Goal: Check status

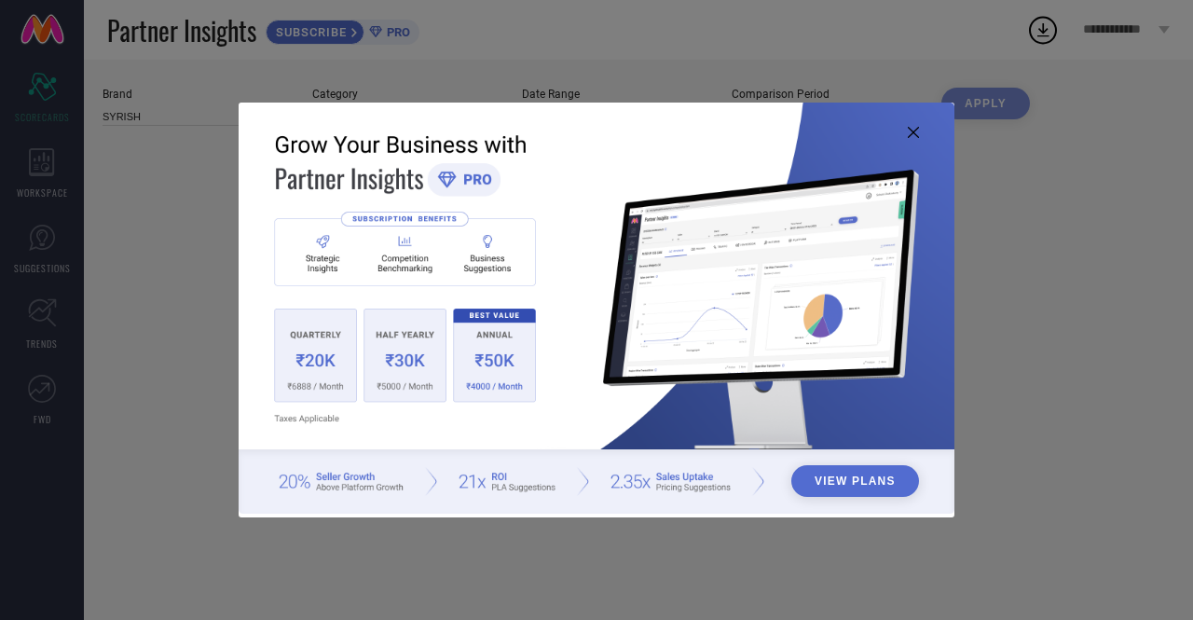
type input "All"
click at [912, 131] on icon at bounding box center [913, 132] width 11 height 11
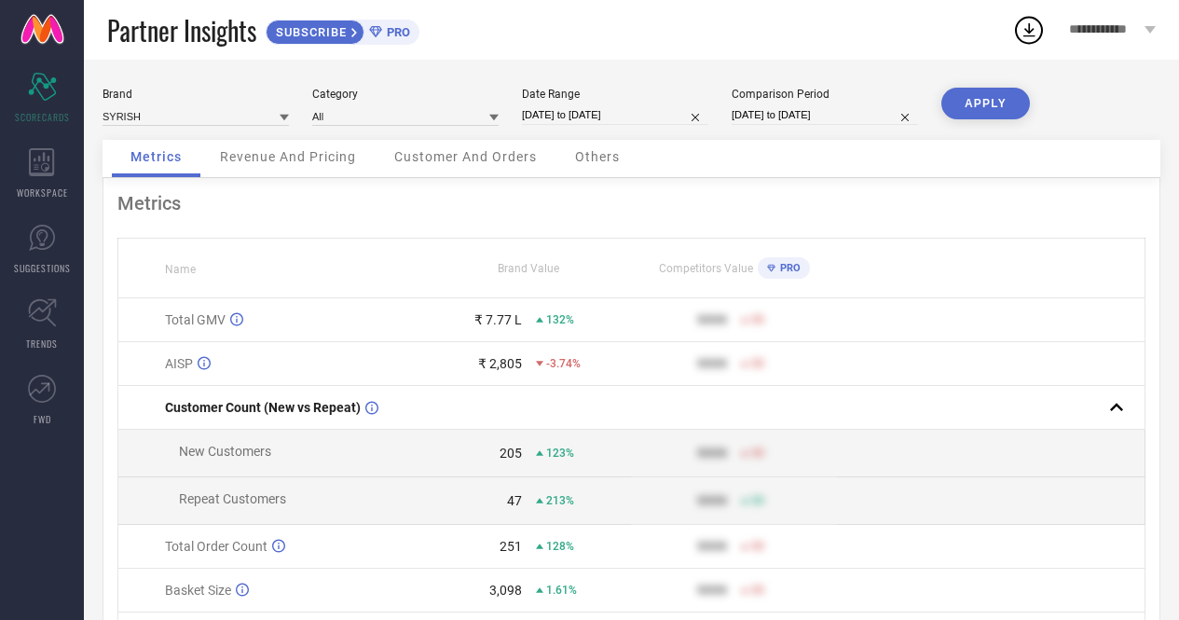
select select "7"
select select "2025"
select select "8"
select select "2025"
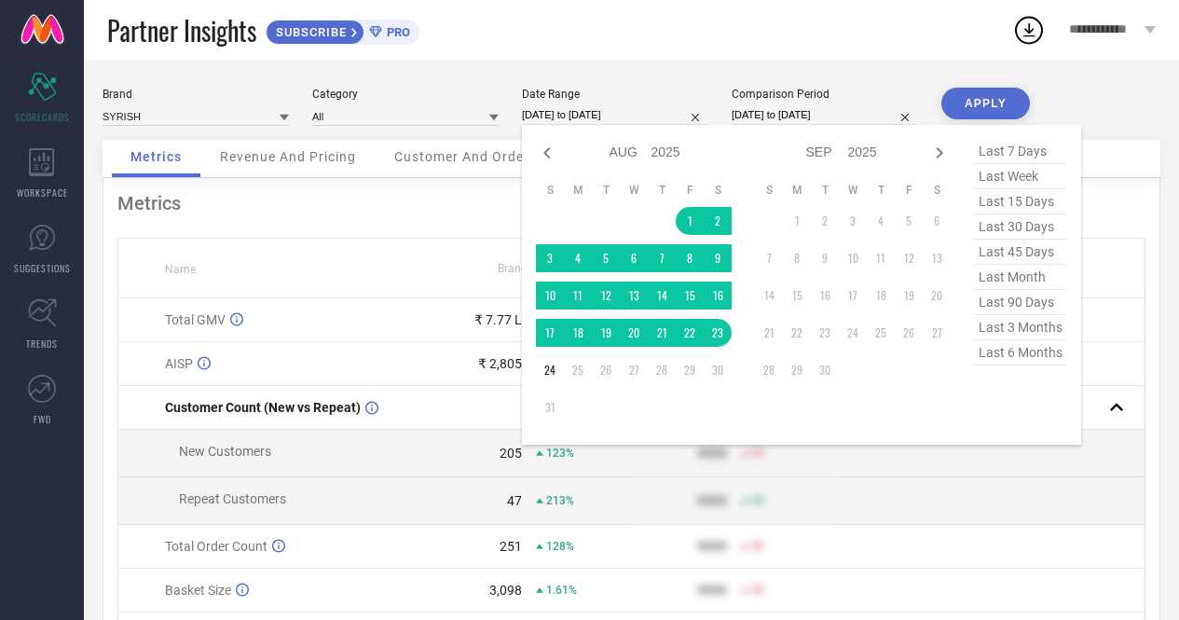
click at [644, 115] on input "[DATE] to [DATE]" at bounding box center [615, 115] width 186 height 20
click at [625, 155] on select "Jan Feb Mar Apr May Jun [DATE] Aug Sep Oct Nov Dec" at bounding box center [631, 152] width 42 height 27
select select "2025"
select select "1"
select select "2025"
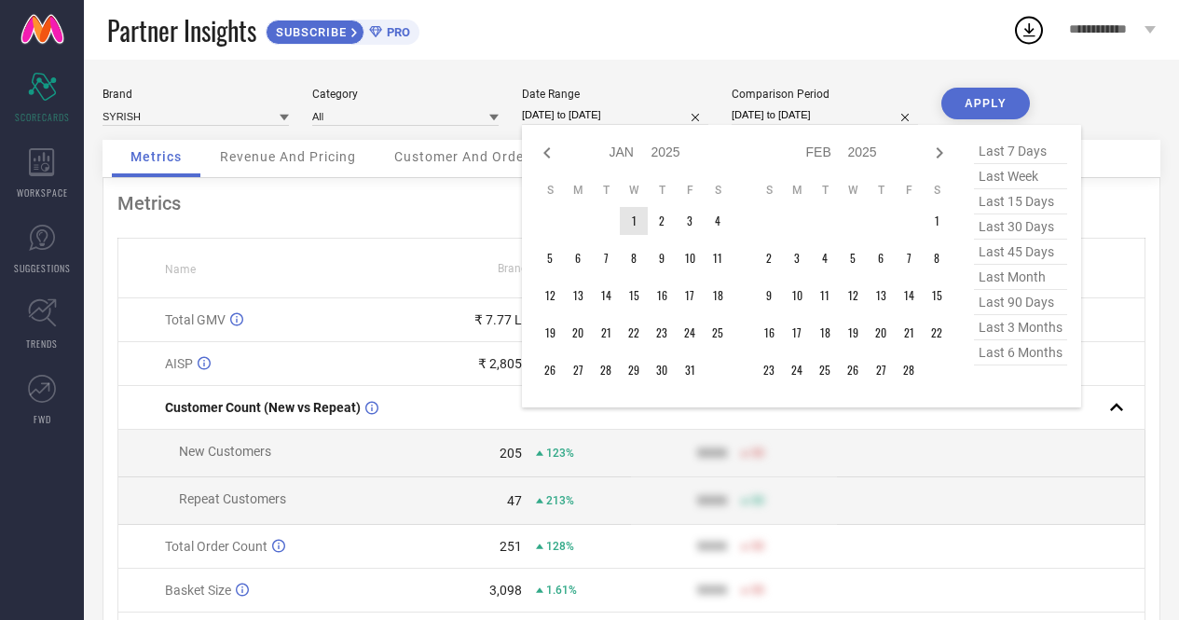
type input "After [DATE]"
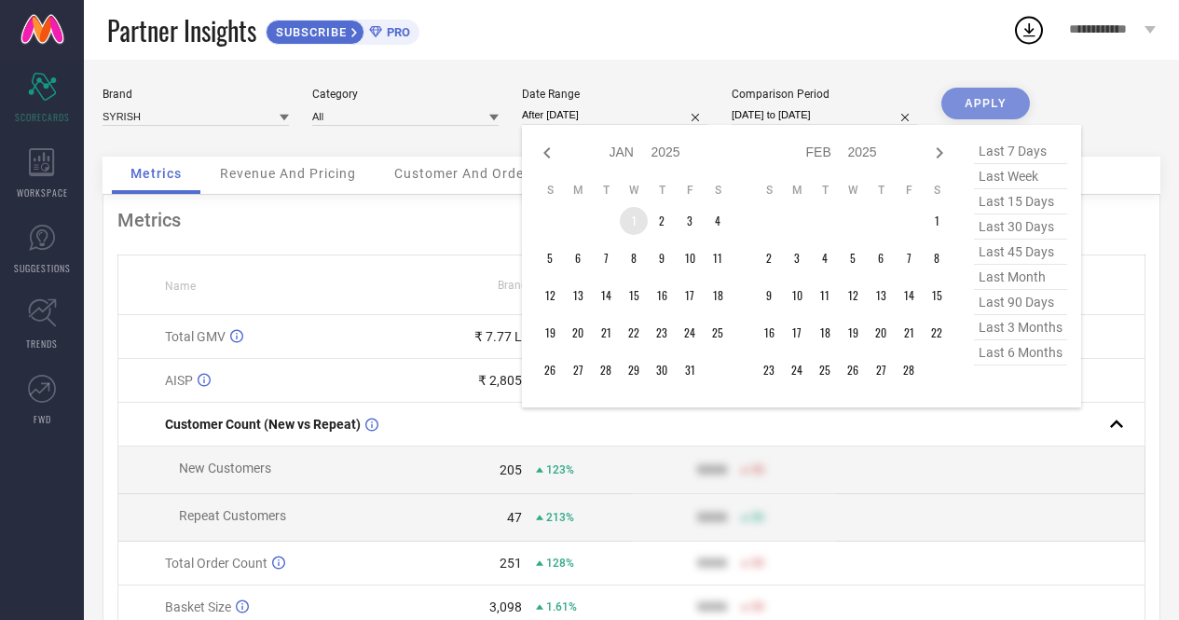
click at [633, 224] on td "1" at bounding box center [634, 221] width 28 height 28
click at [665, 155] on select "2015 2016 2017 2018 2019 2020 2021 2022 2023 2024 2025 2026 2027 2028 2029 2030…" at bounding box center [667, 152] width 30 height 27
click at [652, 140] on select "2015 2016 2017 2018 2019 2020 2021 2022 2023 2024 2025 2026 2027 2028 2029 2030…" at bounding box center [667, 152] width 30 height 27
click at [631, 151] on select "Jan Feb Mar Apr May Jun [DATE] Aug Sep Oct Nov Dec" at bounding box center [631, 152] width 42 height 27
select select "7"
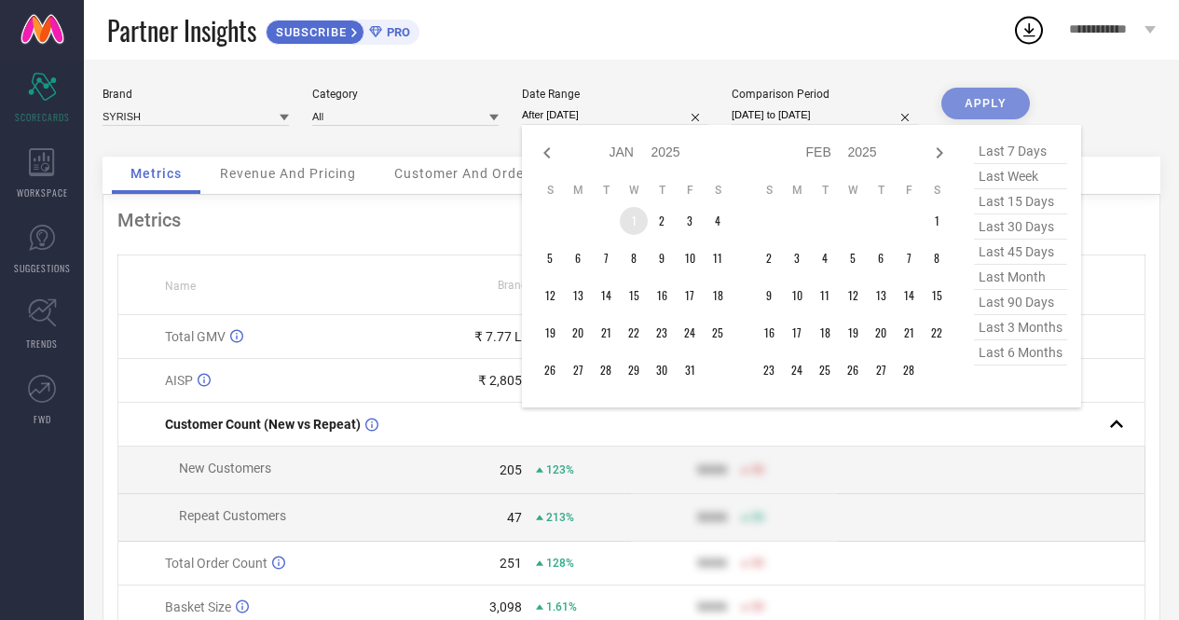
select select "2025"
select select "8"
select select "2025"
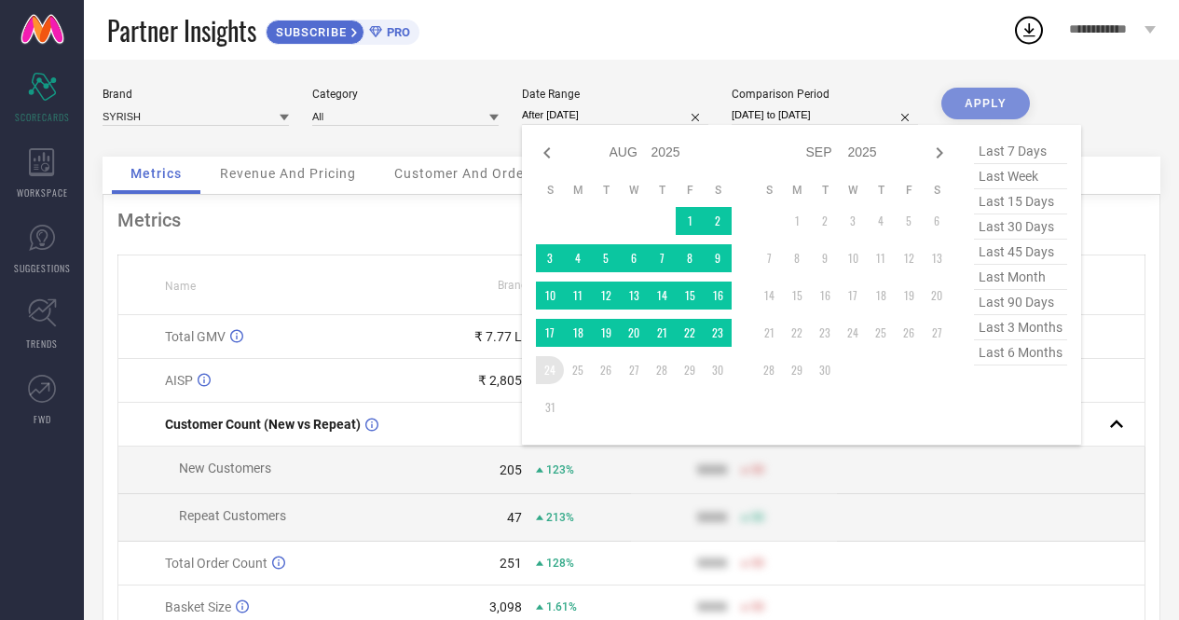
type input "[DATE] to [DATE]"
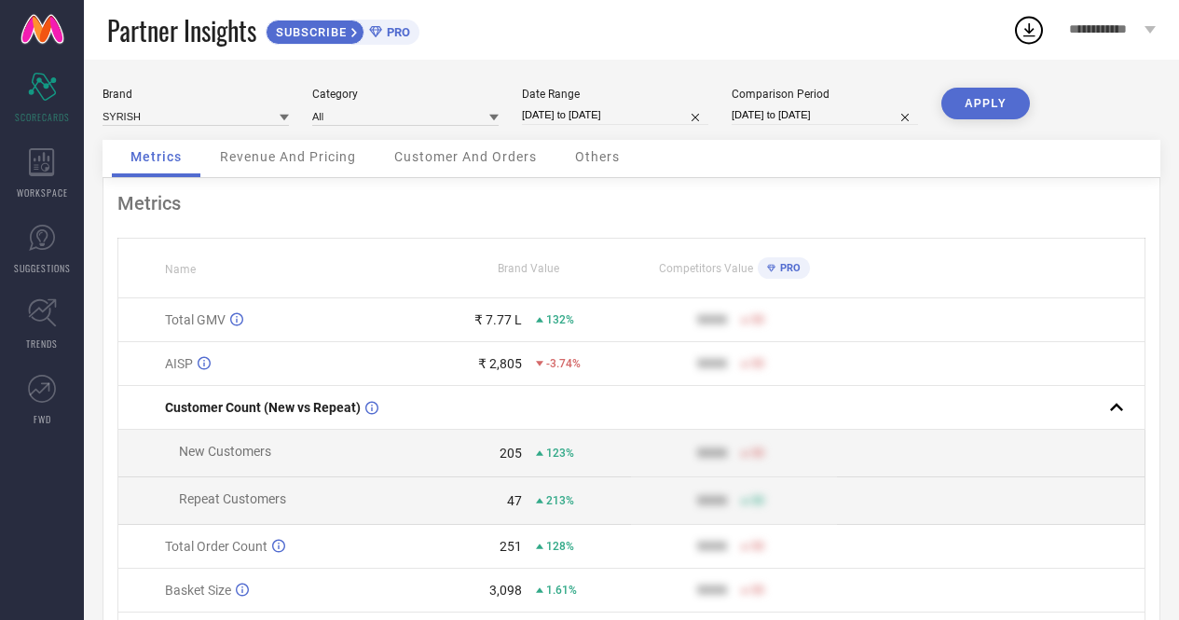
click at [966, 109] on button "APPLY" at bounding box center [986, 104] width 89 height 32
select select "2025"
select select "1"
select select "2025"
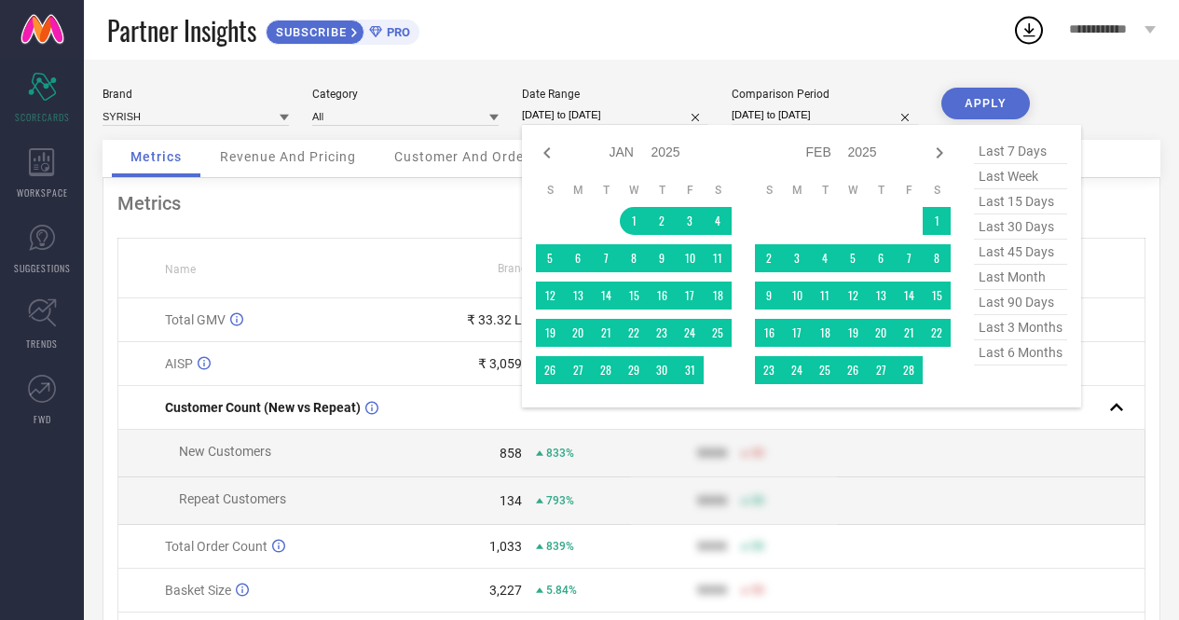
click at [572, 110] on input "[DATE] to [DATE]" at bounding box center [615, 115] width 186 height 20
type input "After [DATE]"
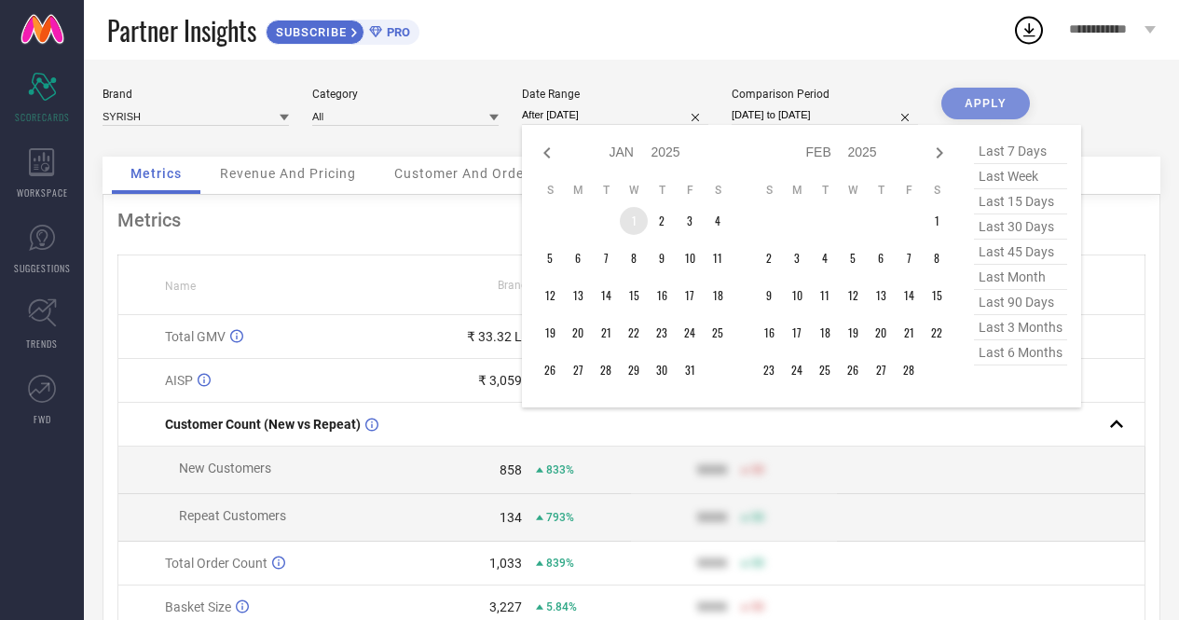
click at [632, 224] on td "1" at bounding box center [634, 221] width 28 height 28
click at [634, 154] on select "Jan Feb Mar Apr May Jun [DATE] Aug Sep Oct Nov Dec" at bounding box center [631, 152] width 42 height 27
select select "6"
select select "2025"
select select "7"
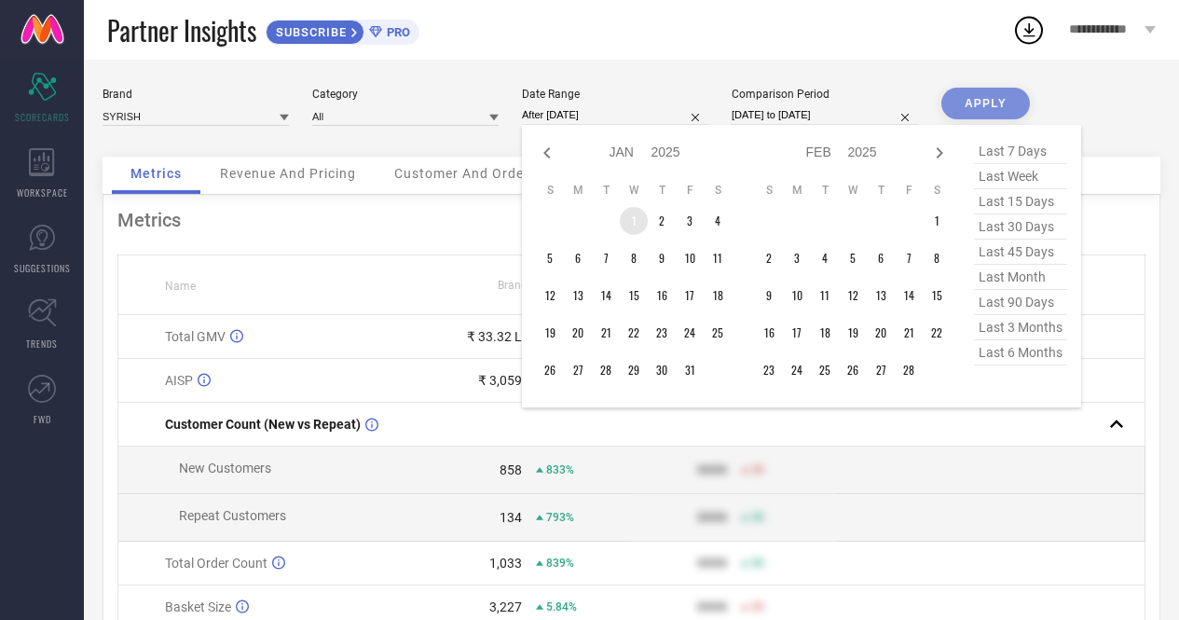
select select "2025"
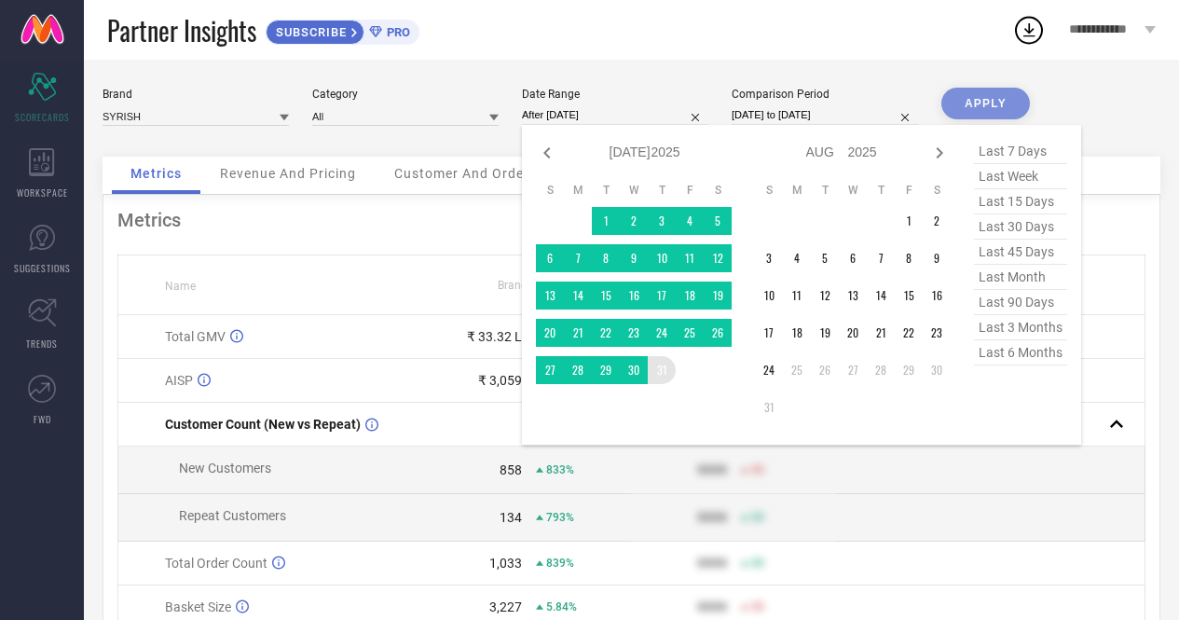
type input "[DATE] to [DATE]"
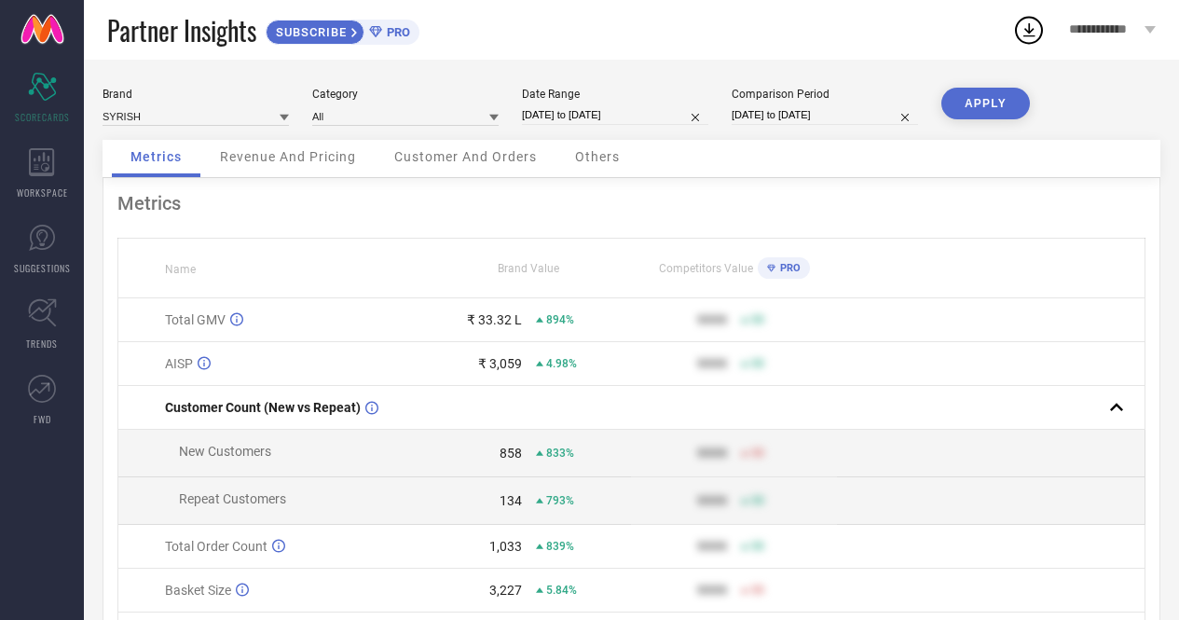
click at [983, 103] on button "APPLY" at bounding box center [986, 104] width 89 height 32
select select "2025"
select select "1"
select select "2025"
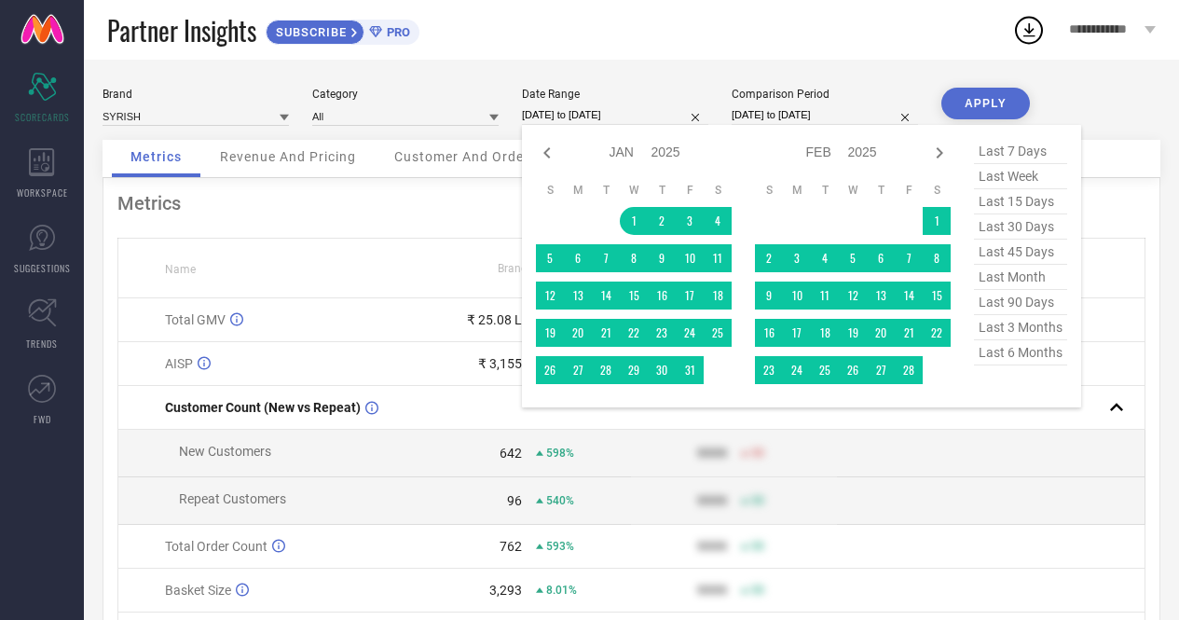
click at [570, 120] on input "[DATE] to [DATE]" at bounding box center [615, 115] width 186 height 20
click at [626, 154] on select "Jan Feb Mar Apr May Jun [DATE] Aug Sep Oct Nov Dec" at bounding box center [631, 152] width 42 height 27
select select "7"
select select "2025"
select select "8"
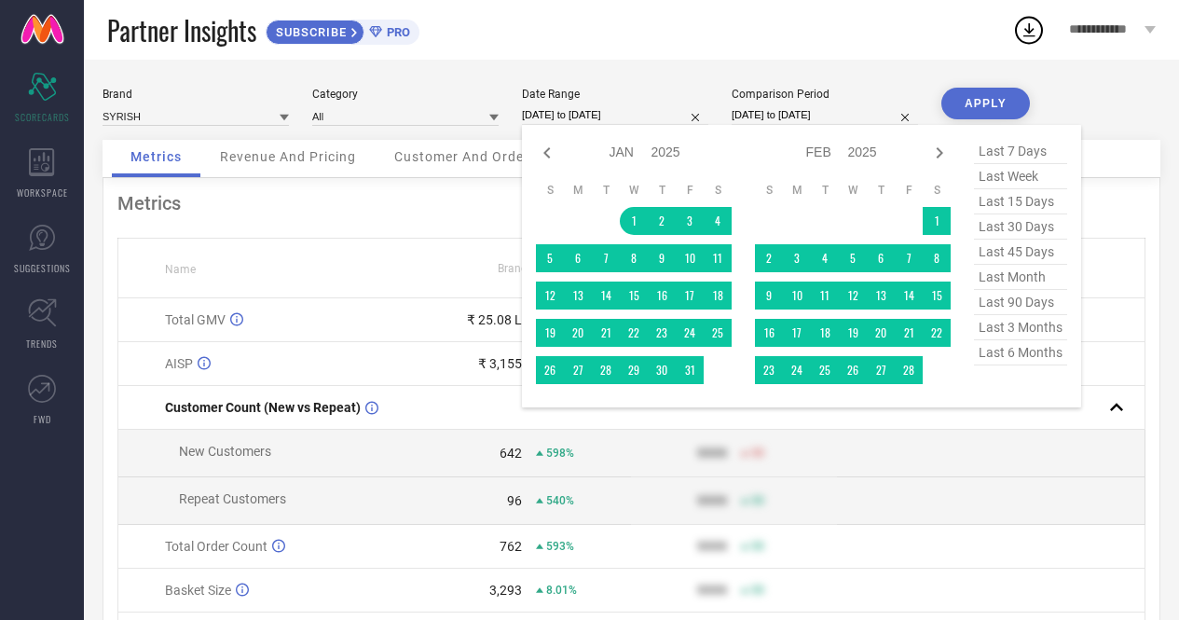
select select "2025"
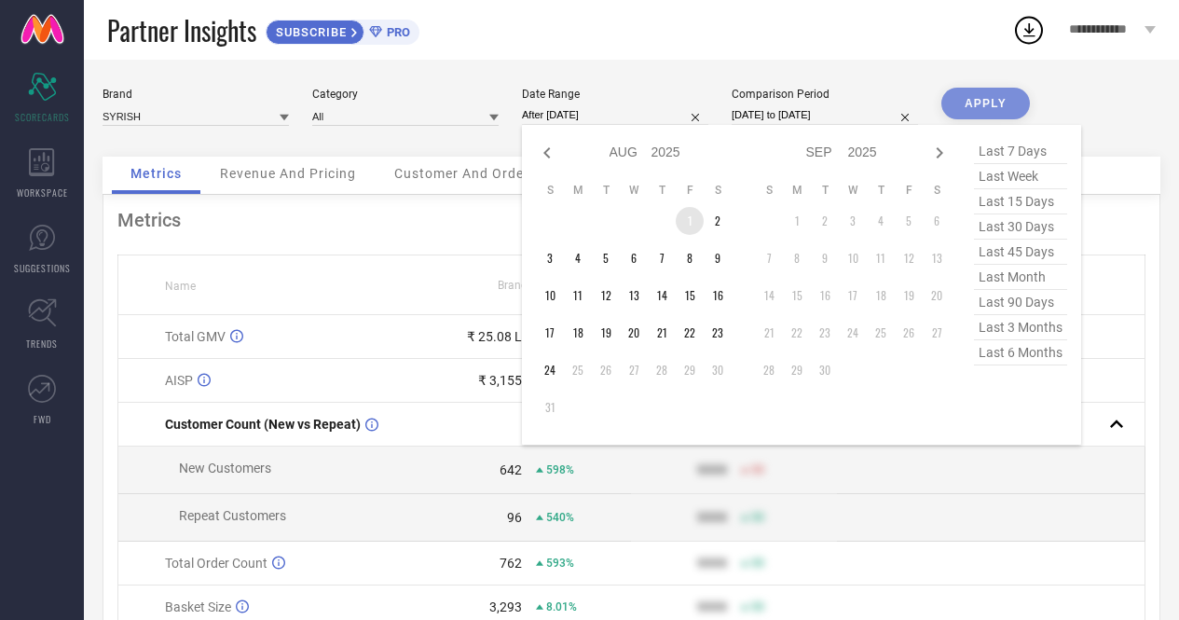
click at [687, 222] on td "1" at bounding box center [690, 221] width 28 height 28
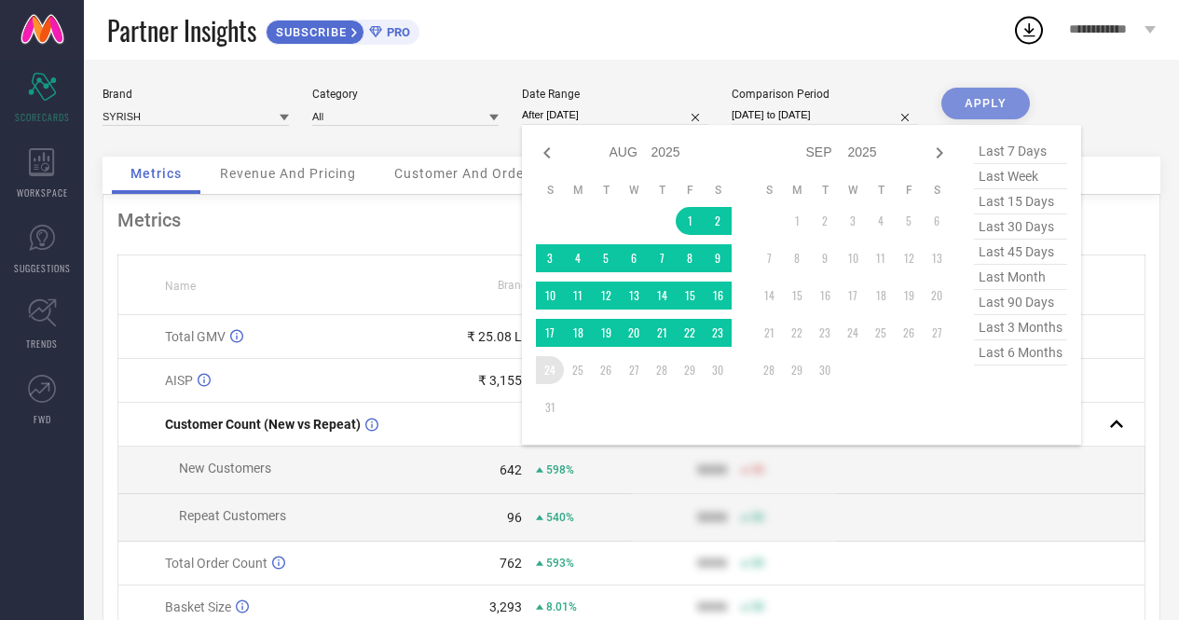
type input "[DATE] to [DATE]"
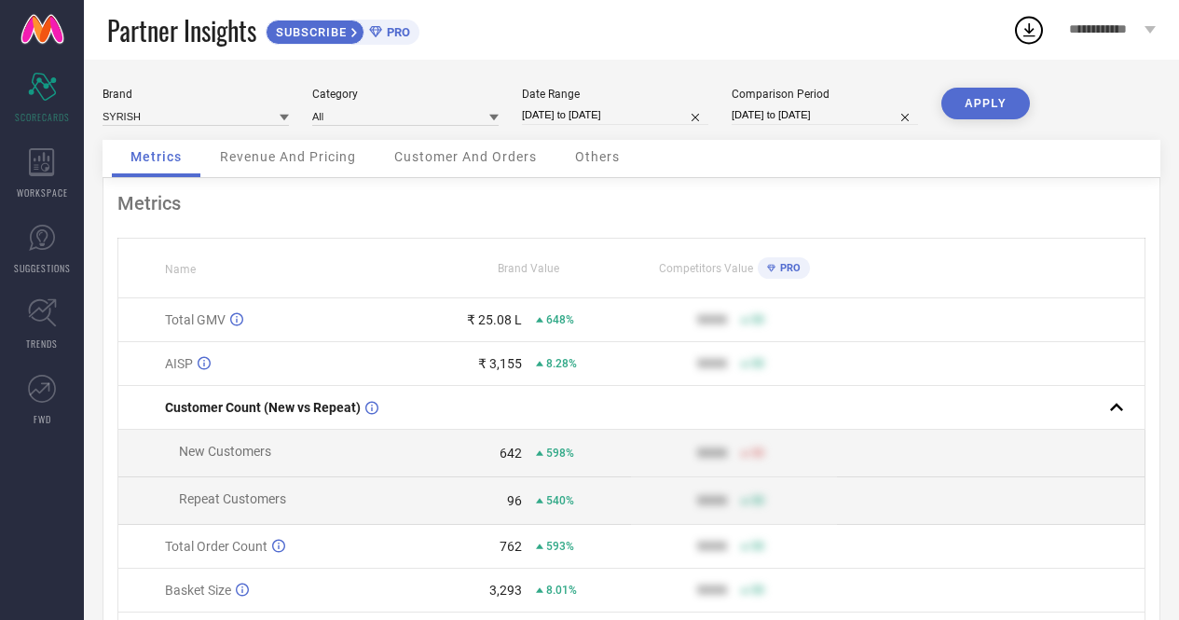
click at [985, 98] on button "APPLY" at bounding box center [986, 104] width 89 height 32
select select "7"
select select "2025"
select select "8"
select select "2025"
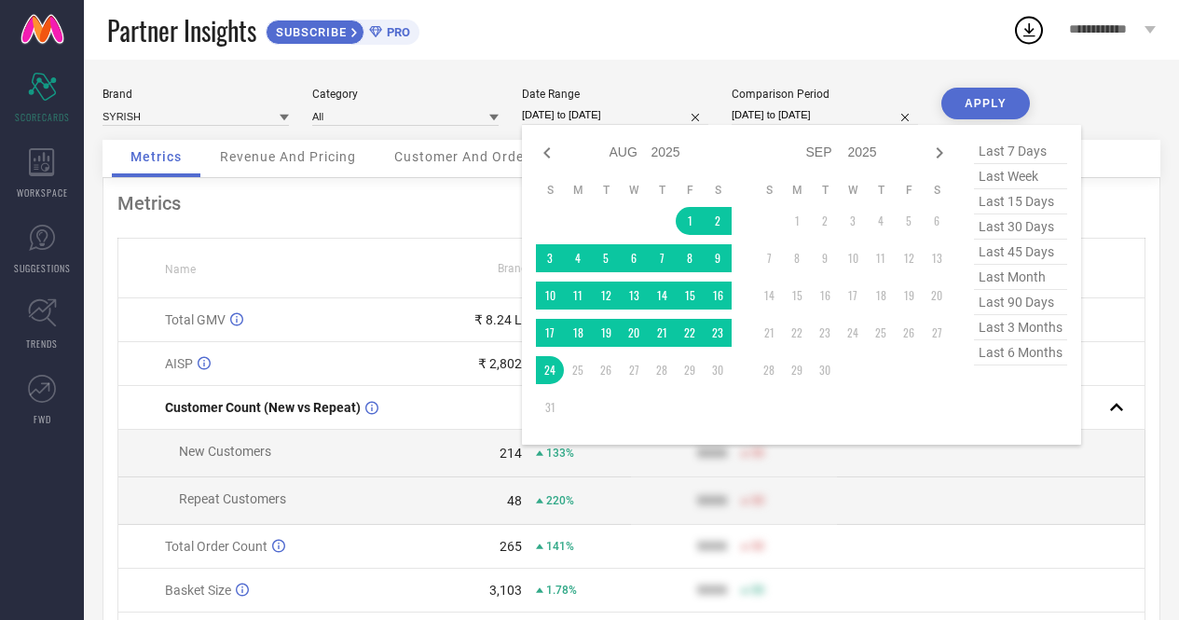
click at [604, 117] on input "[DATE] to [DATE]" at bounding box center [615, 115] width 186 height 20
click at [550, 152] on icon at bounding box center [547, 153] width 22 height 22
select select "6"
select select "2025"
select select "7"
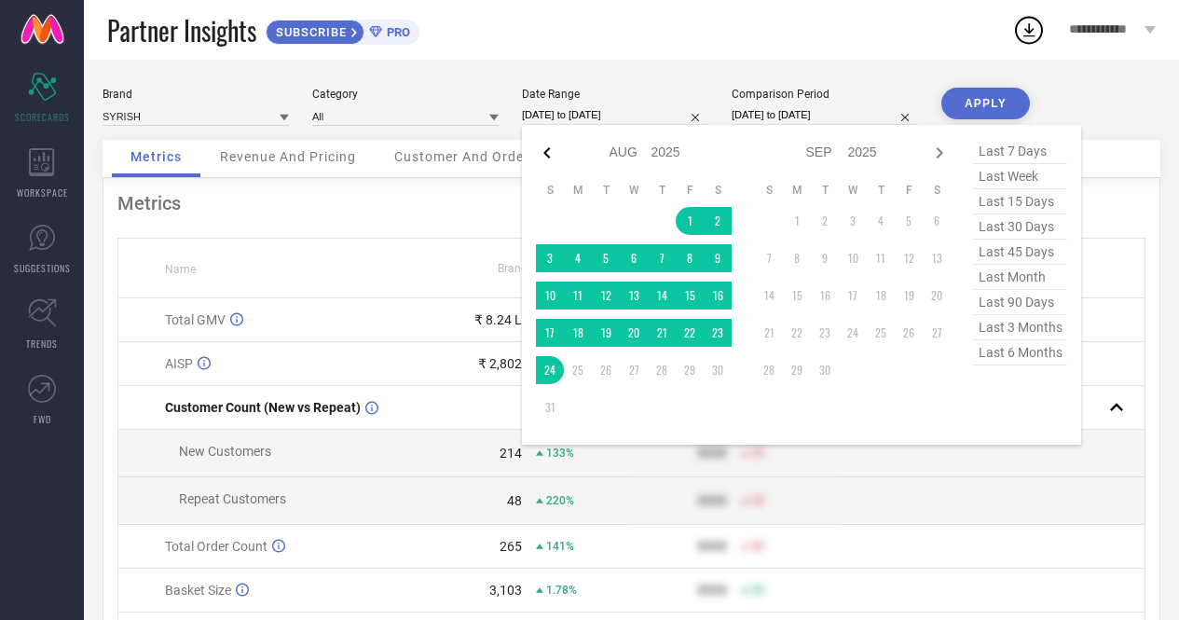
select select "2025"
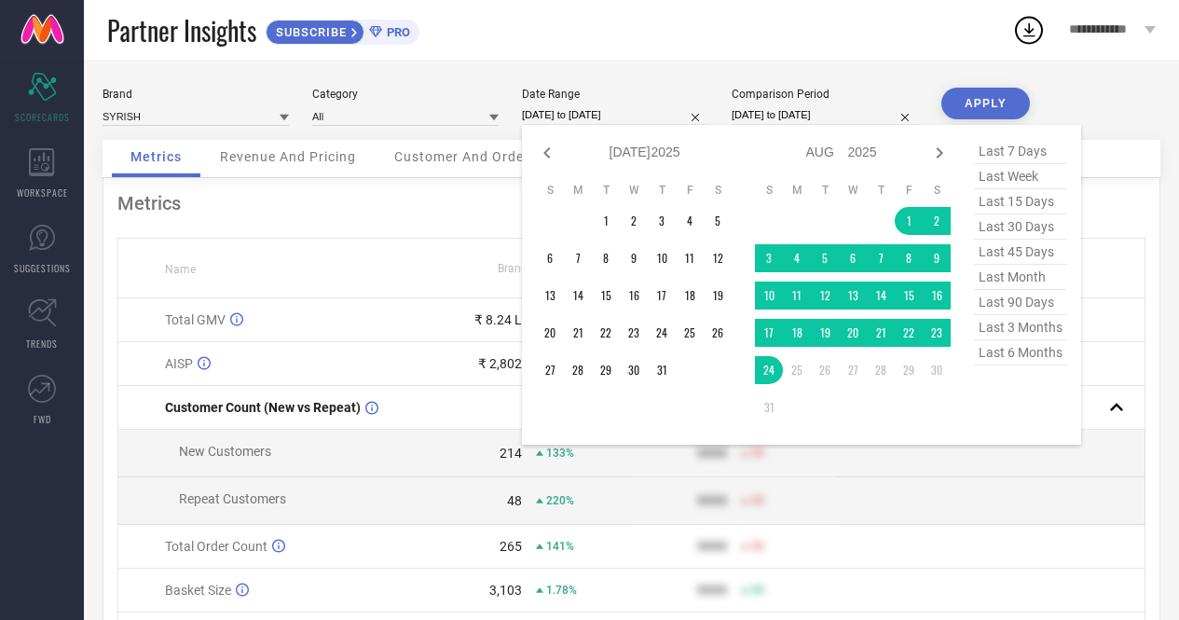
click at [550, 152] on icon at bounding box center [547, 153] width 22 height 22
select select "5"
select select "2025"
select select "6"
select select "2025"
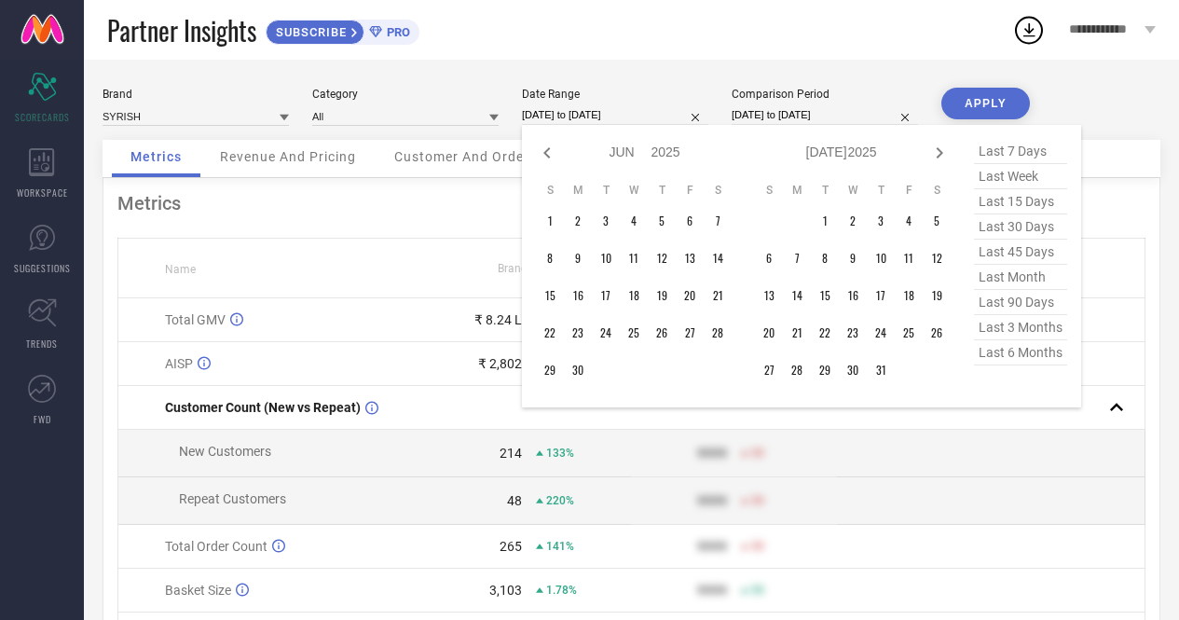
click at [550, 152] on icon at bounding box center [547, 153] width 22 height 22
select select "4"
select select "2025"
select select "5"
select select "2025"
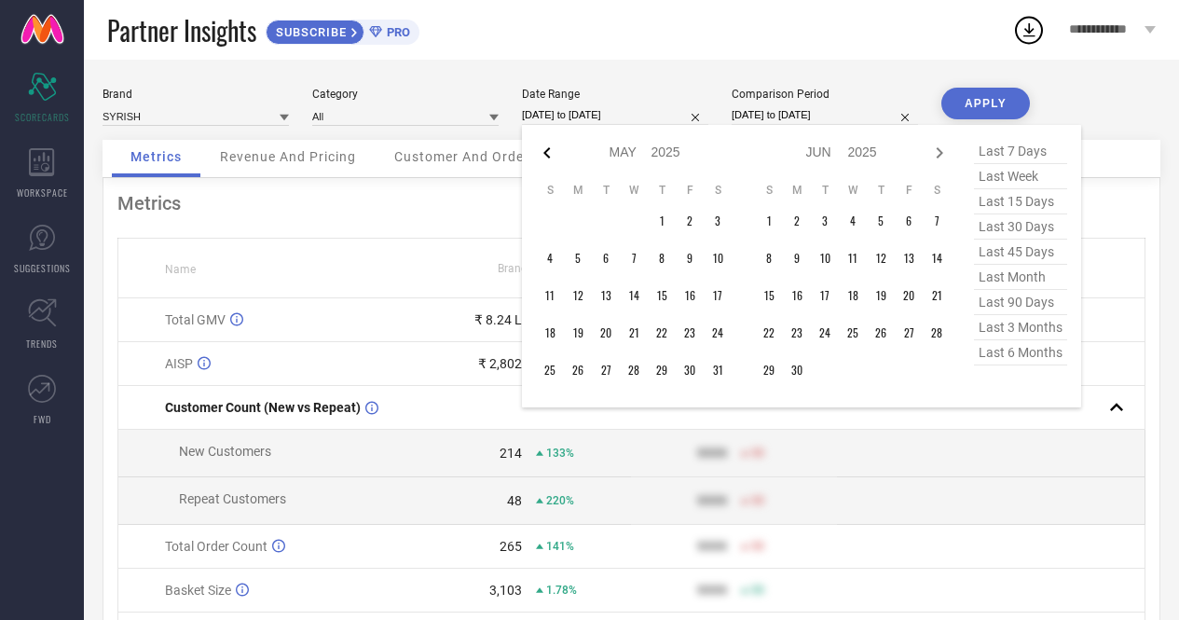
click at [549, 158] on icon at bounding box center [546, 152] width 7 height 11
select select "3"
select select "2025"
select select "4"
select select "2025"
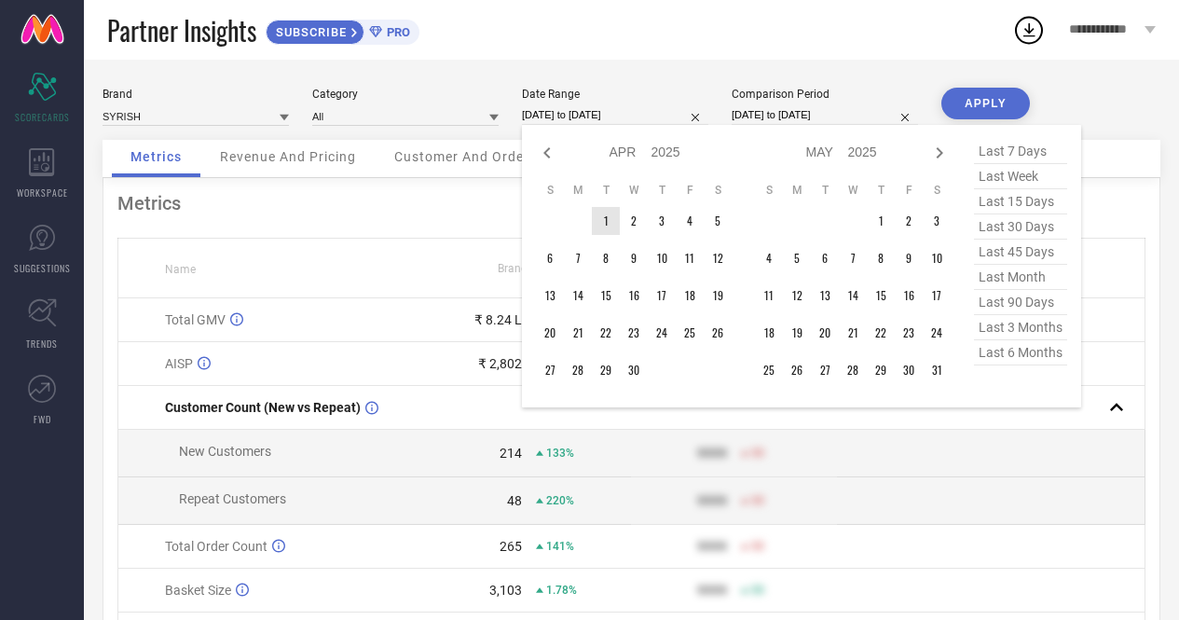
type input "After [DATE]"
click at [603, 228] on td "1" at bounding box center [606, 221] width 28 height 28
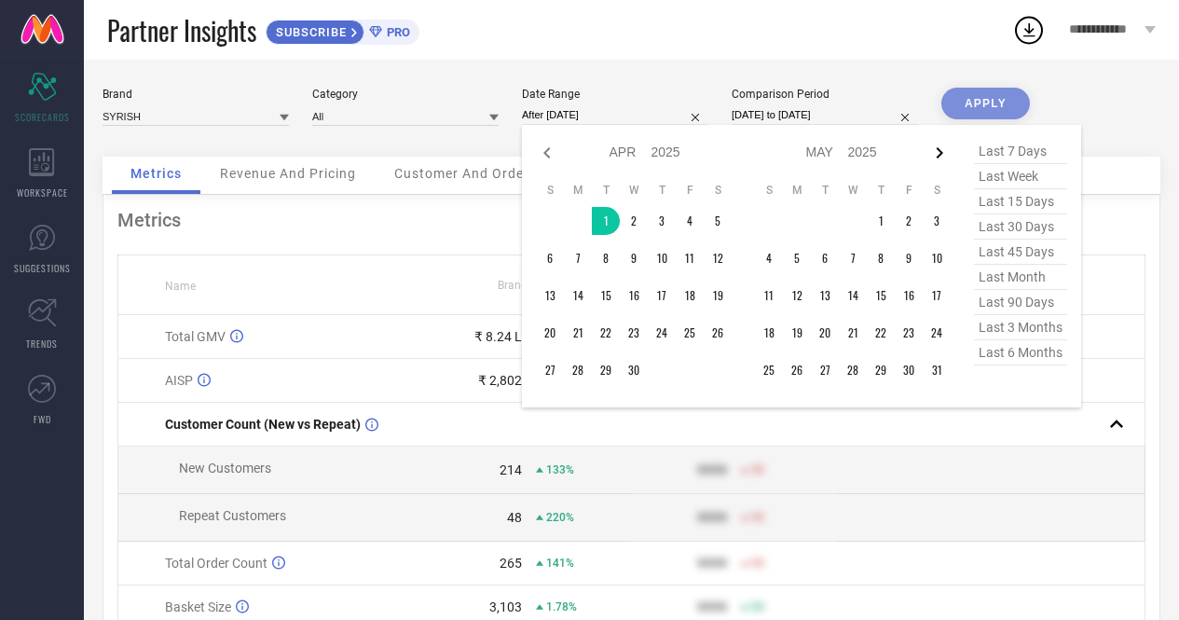
click at [941, 156] on icon at bounding box center [940, 152] width 7 height 11
select select "4"
select select "2025"
select select "5"
select select "2025"
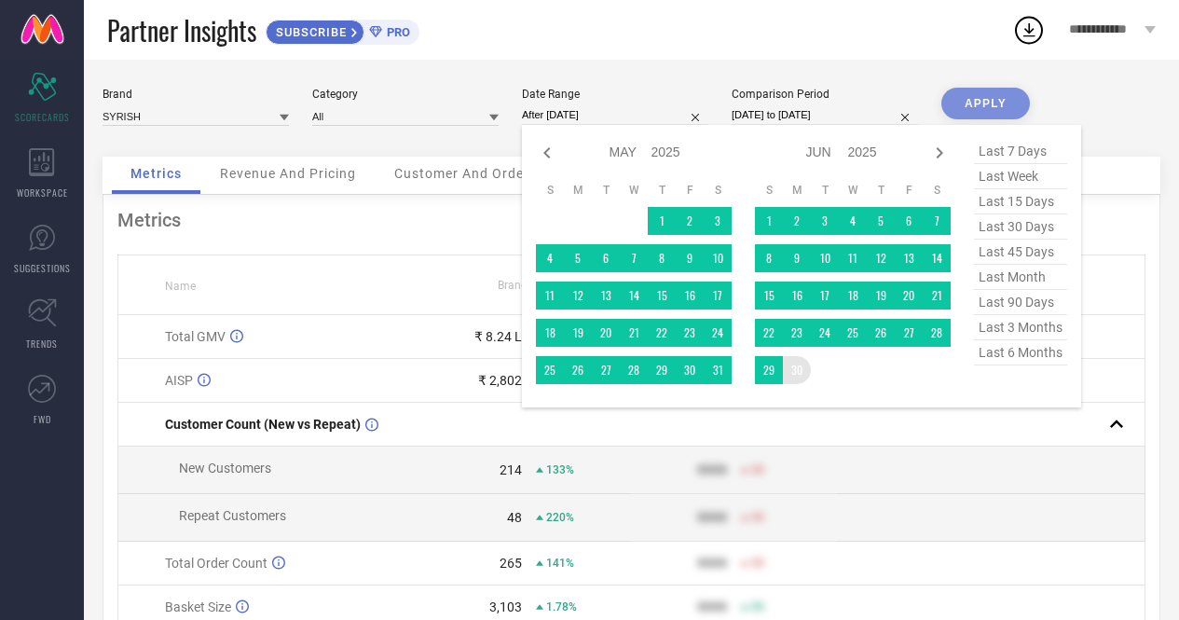
type input "[DATE] to [DATE]"
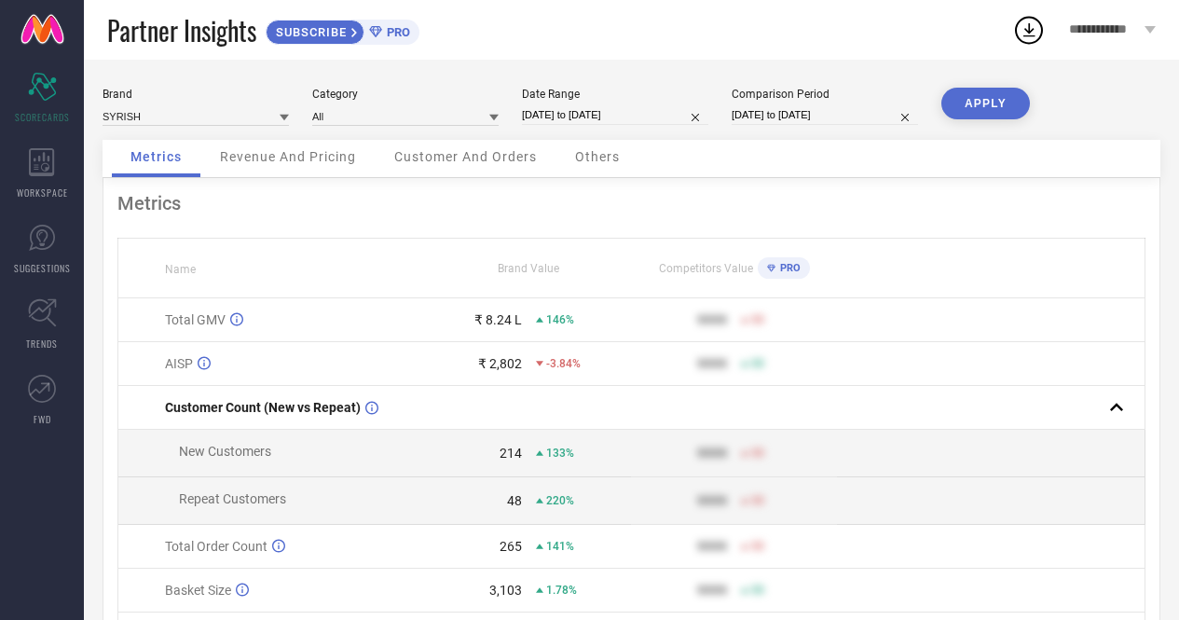
click at [983, 110] on button "APPLY" at bounding box center [986, 104] width 89 height 32
select select "3"
select select "2025"
select select "4"
select select "2025"
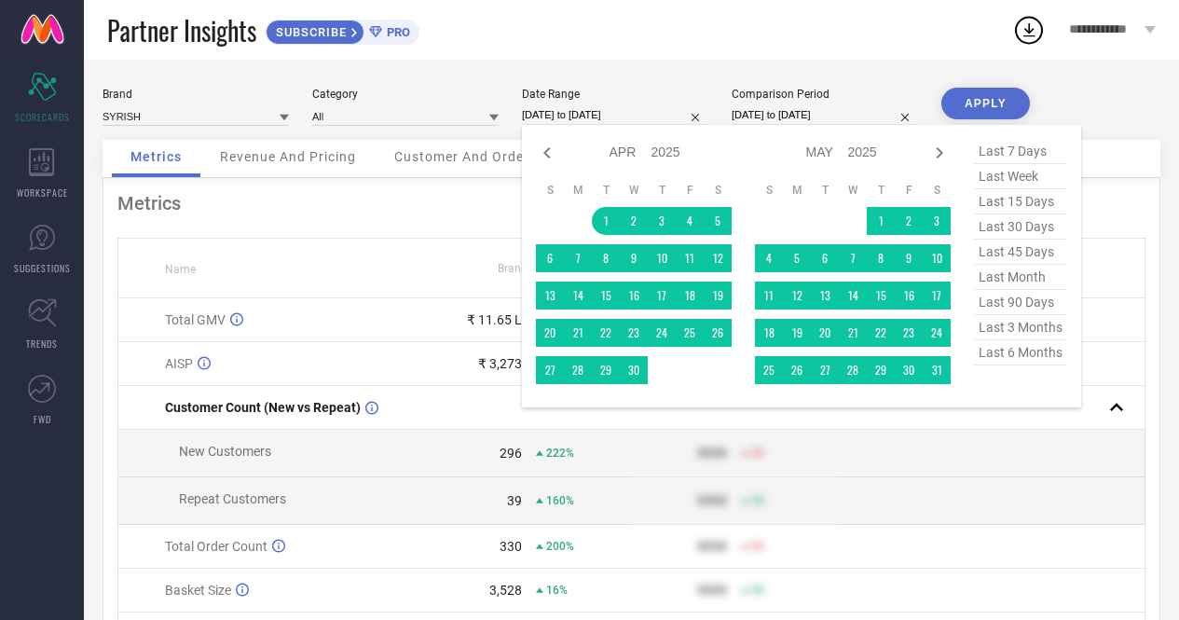
click at [577, 110] on input "[DATE] to [DATE]" at bounding box center [615, 115] width 186 height 20
click at [938, 150] on icon at bounding box center [940, 152] width 7 height 11
select select "4"
select select "2025"
select select "5"
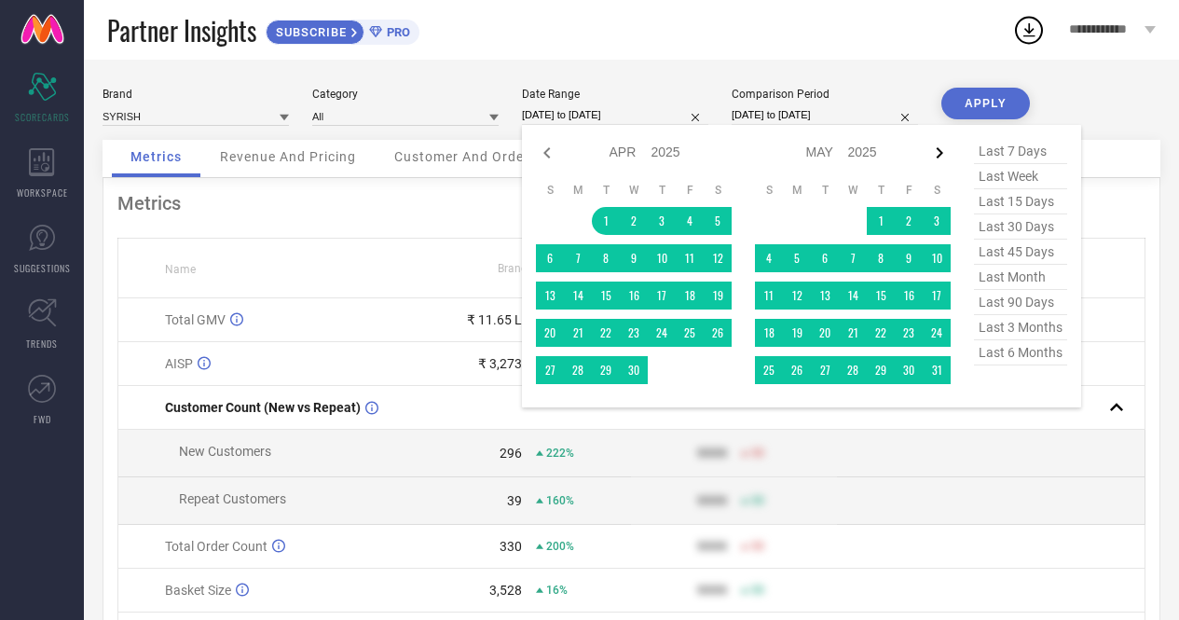
select select "2025"
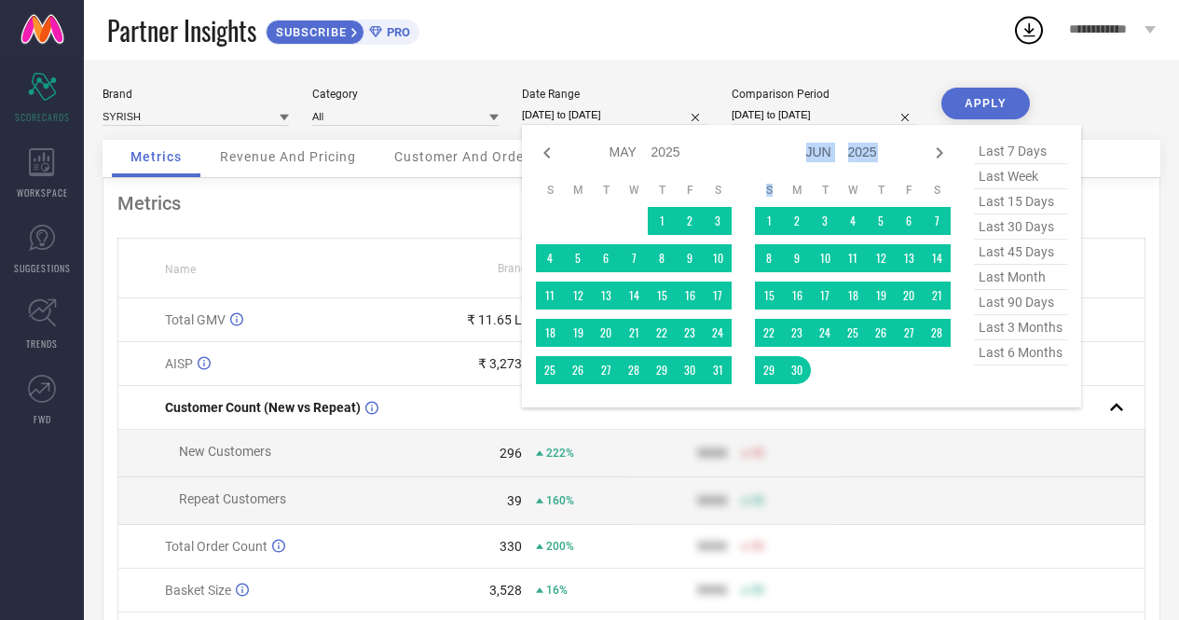
click at [938, 150] on icon at bounding box center [940, 152] width 7 height 11
select select "5"
select select "2025"
select select "6"
select select "2025"
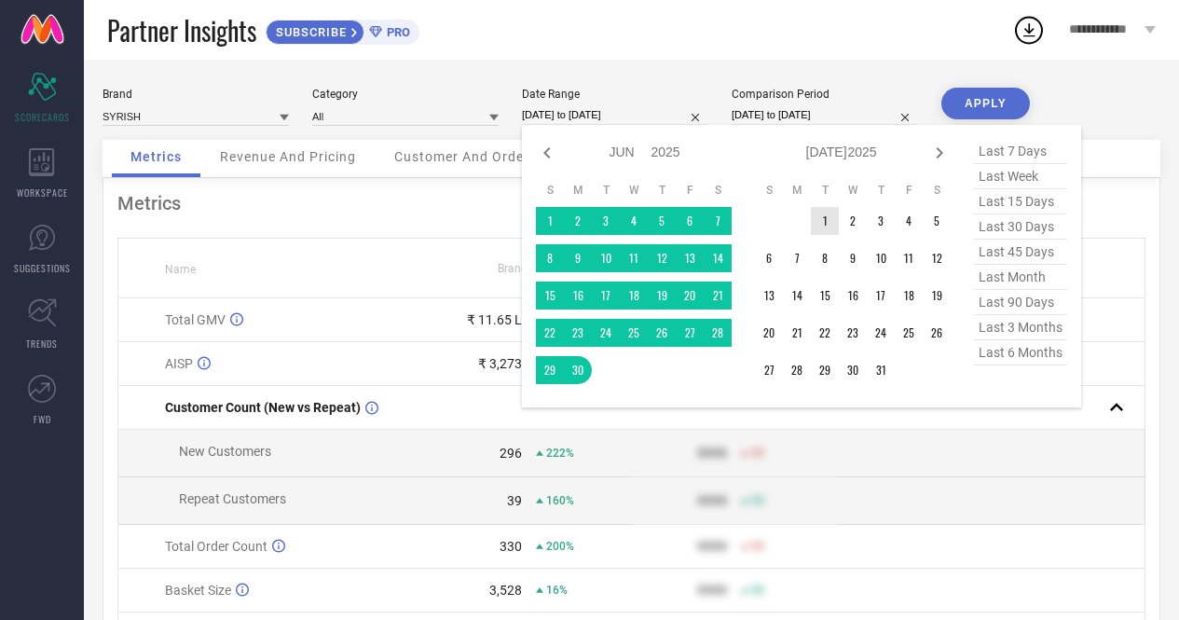
type input "After [DATE]"
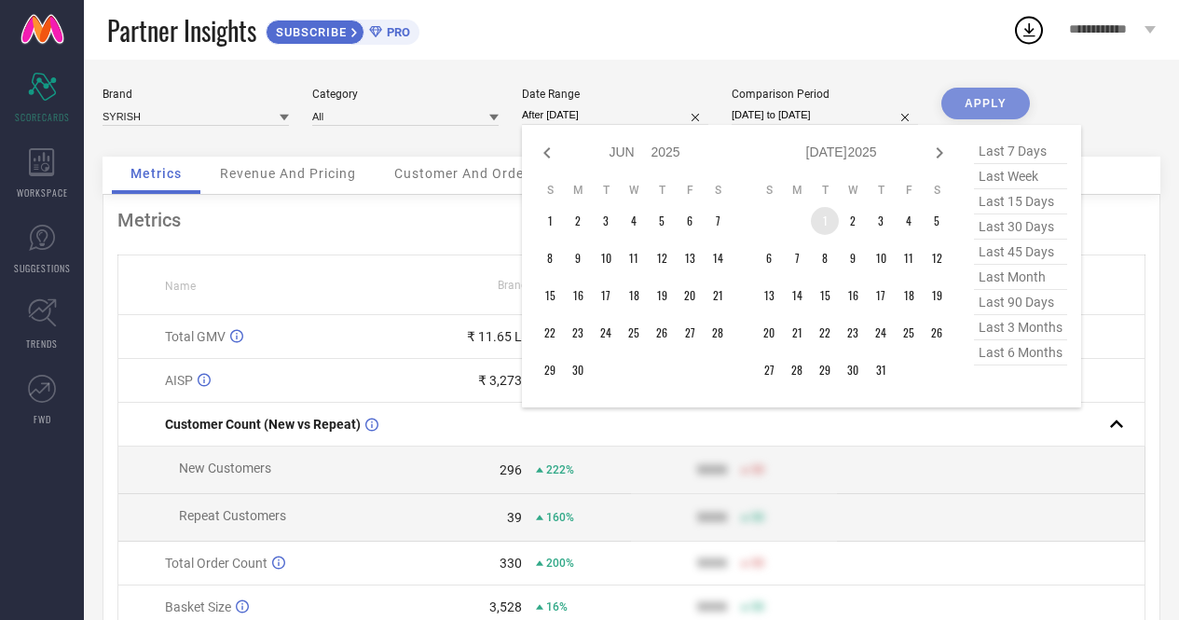
click at [817, 227] on td "1" at bounding box center [825, 221] width 28 height 28
click at [936, 152] on icon at bounding box center [939, 153] width 22 height 22
select select "6"
select select "2025"
select select "7"
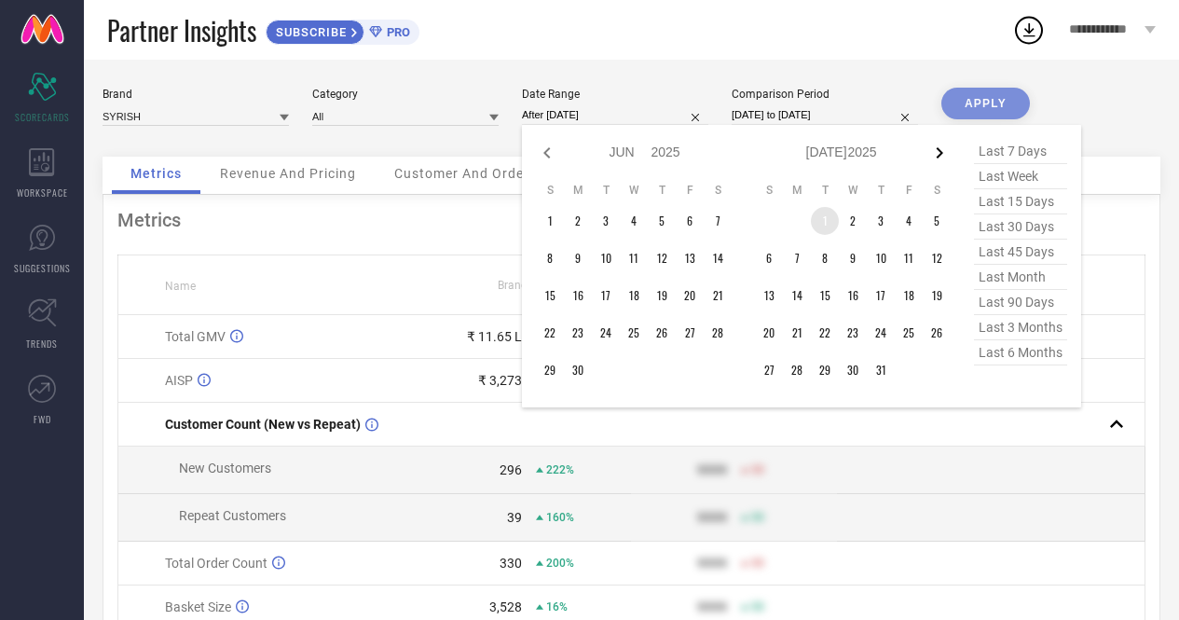
select select "2025"
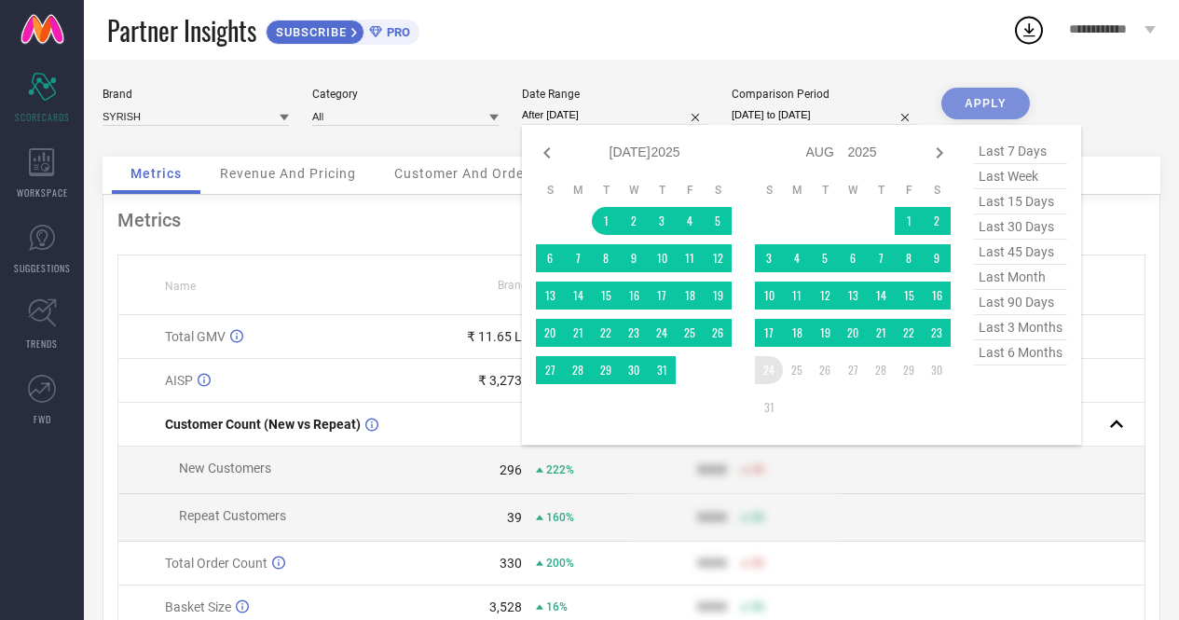
type input "[DATE] to [DATE]"
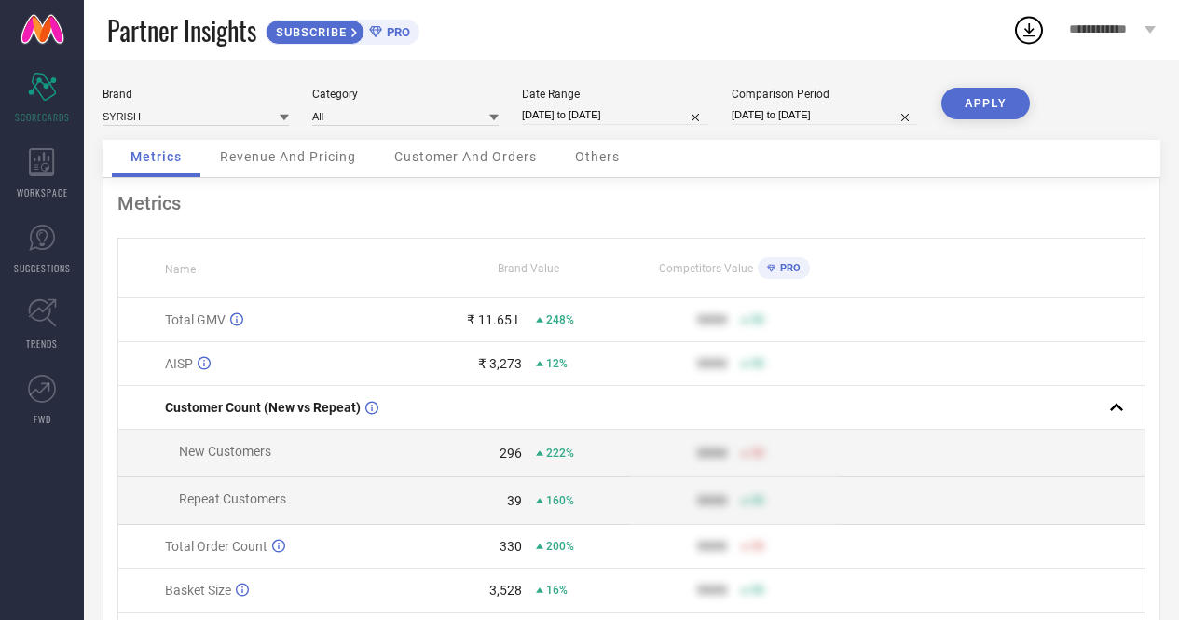
click at [979, 111] on button "APPLY" at bounding box center [986, 104] width 89 height 32
